Goal: Navigation & Orientation: Find specific page/section

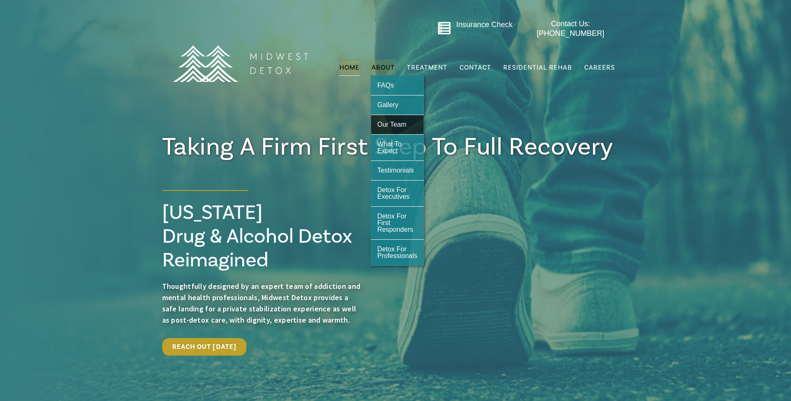
click at [396, 121] on span "Our Team" at bounding box center [392, 124] width 29 height 7
click at [385, 64] on span "About" at bounding box center [383, 67] width 23 height 7
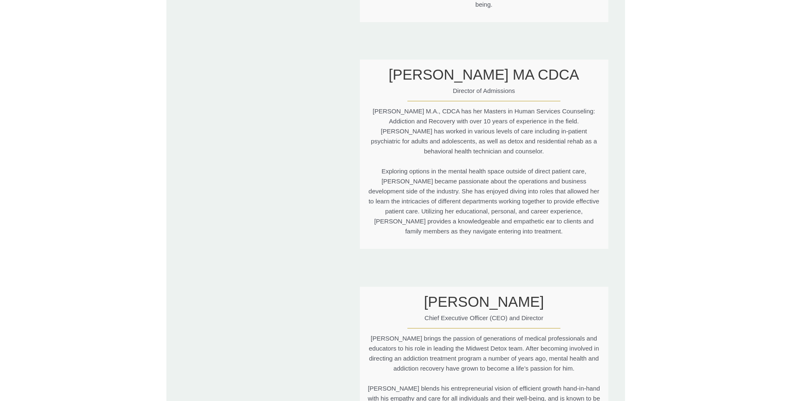
scroll to position [1752, 0]
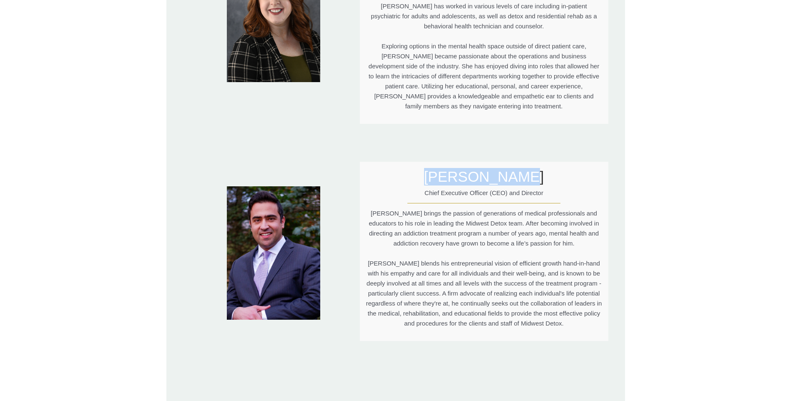
drag, startPoint x: 445, startPoint y: 141, endPoint x: 528, endPoint y: 141, distance: 82.6
click at [528, 168] on h3 "[PERSON_NAME]" at bounding box center [484, 177] width 236 height 18
drag, startPoint x: 528, startPoint y: 141, endPoint x: 519, endPoint y: 142, distance: 8.9
copy h3 "Meir Kasnett"
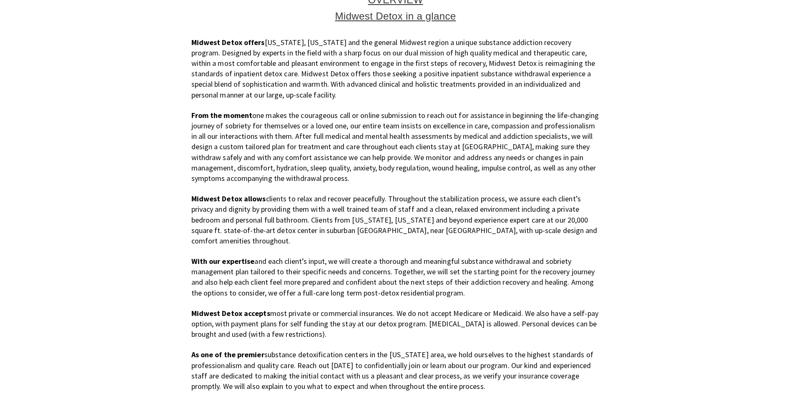
scroll to position [501, 0]
